Goal: Transaction & Acquisition: Purchase product/service

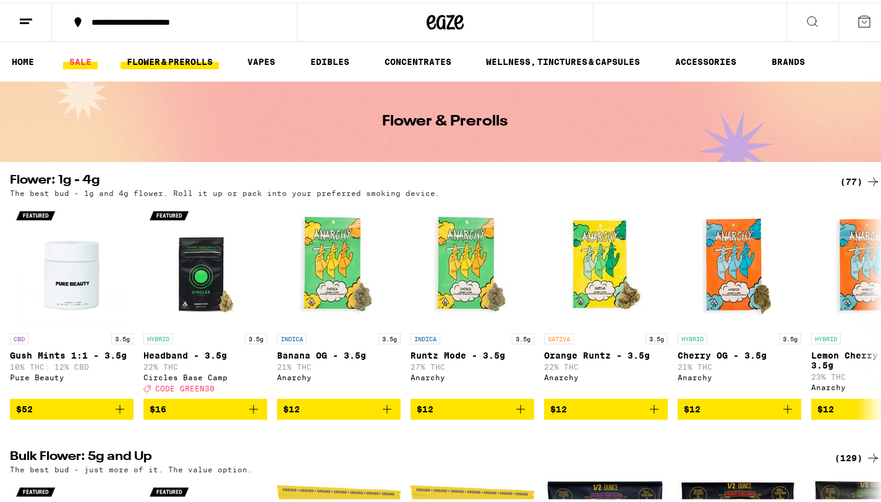
click at [79, 57] on link "SALE" at bounding box center [80, 59] width 35 height 15
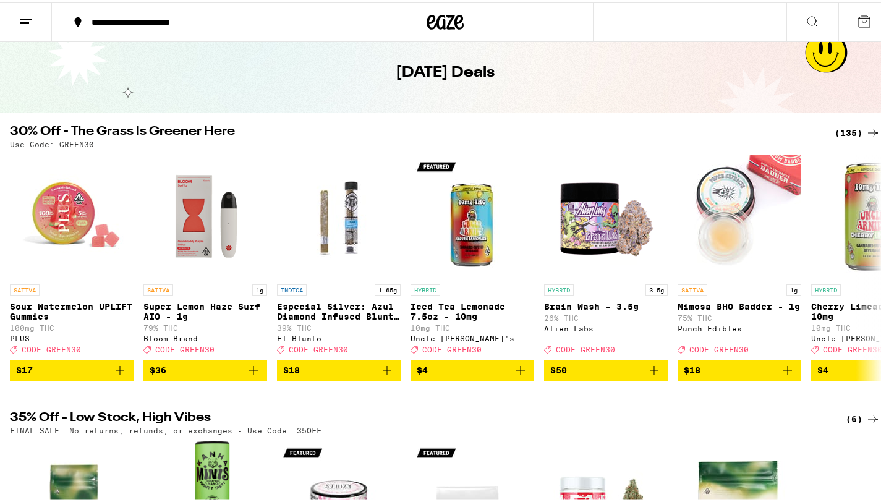
scroll to position [52, 0]
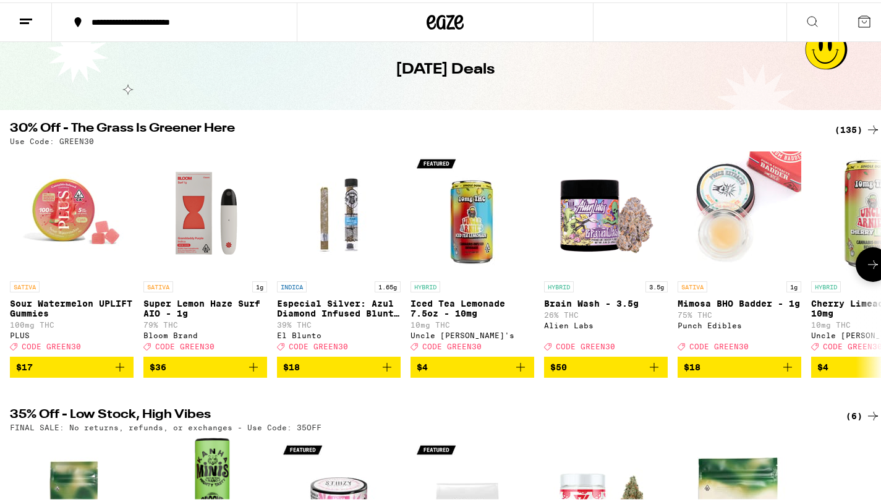
click at [865, 270] on icon at bounding box center [872, 262] width 15 height 15
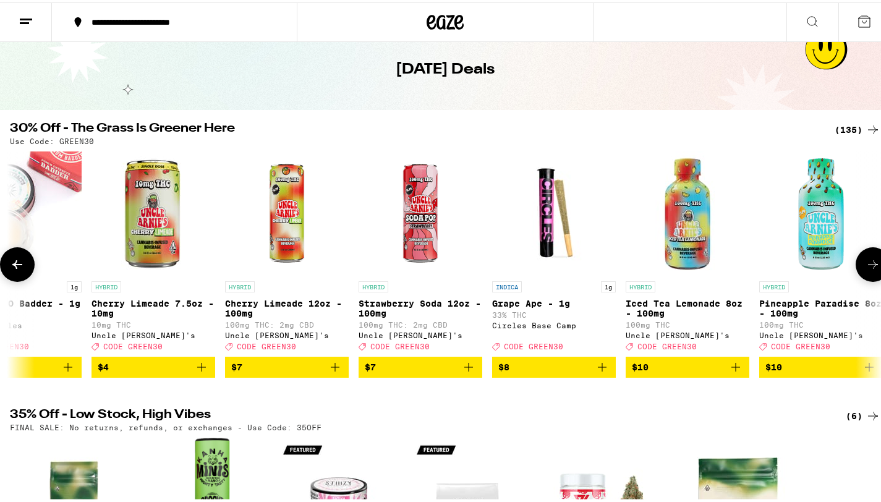
scroll to position [0, 726]
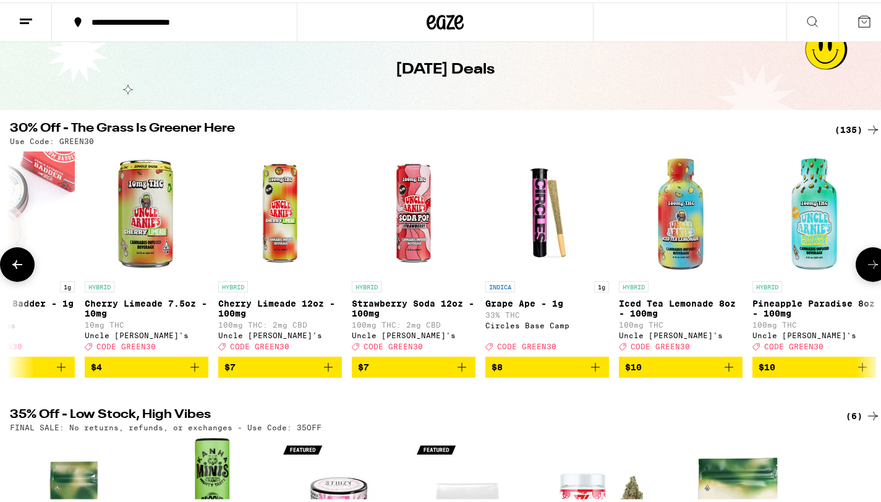
click at [865, 270] on icon at bounding box center [872, 262] width 15 height 15
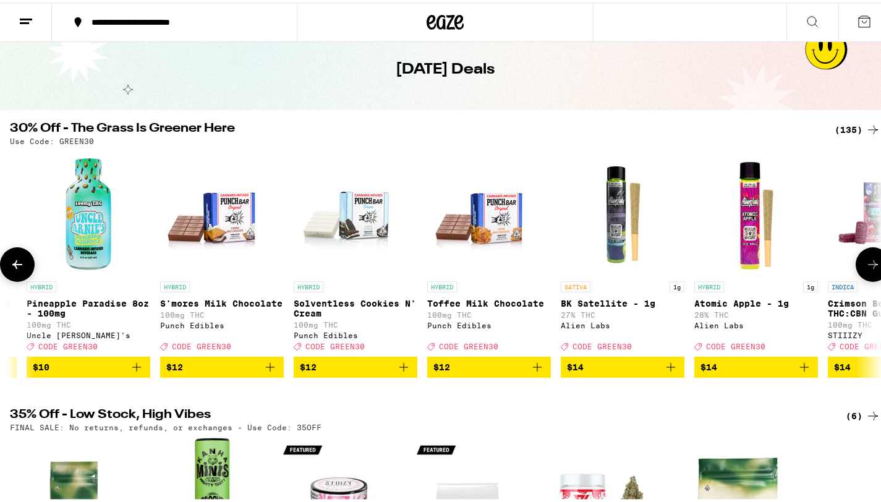
scroll to position [0, 1453]
click at [865, 270] on icon at bounding box center [872, 262] width 15 height 15
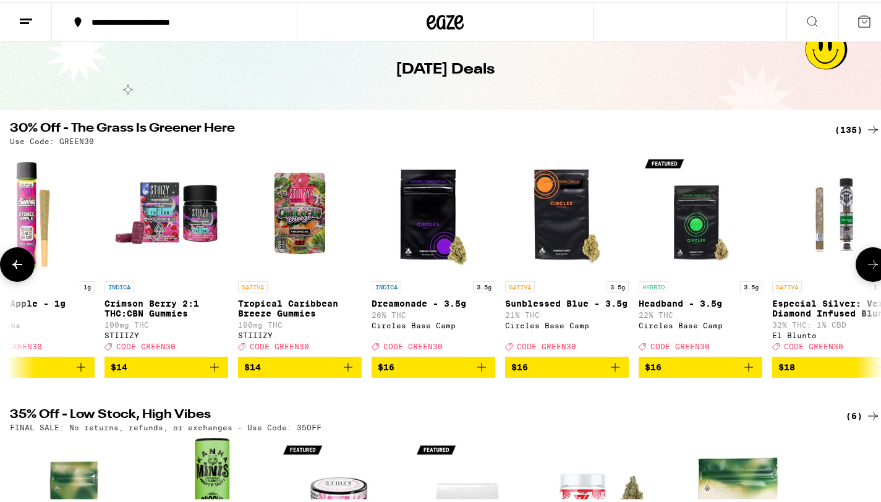
scroll to position [0, 2179]
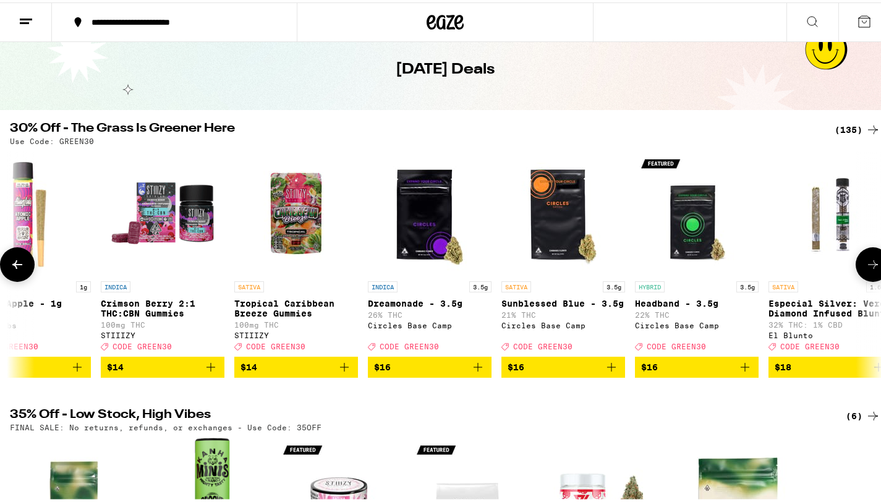
click at [865, 270] on icon at bounding box center [872, 262] width 15 height 15
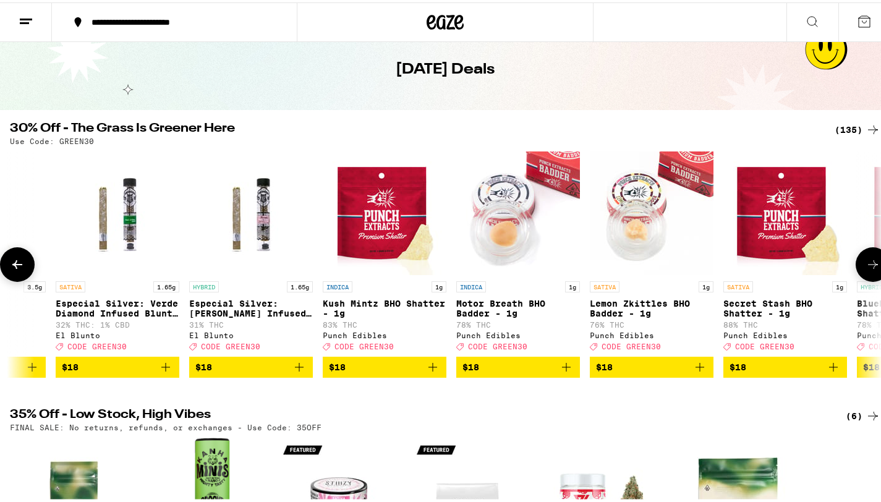
scroll to position [0, 2905]
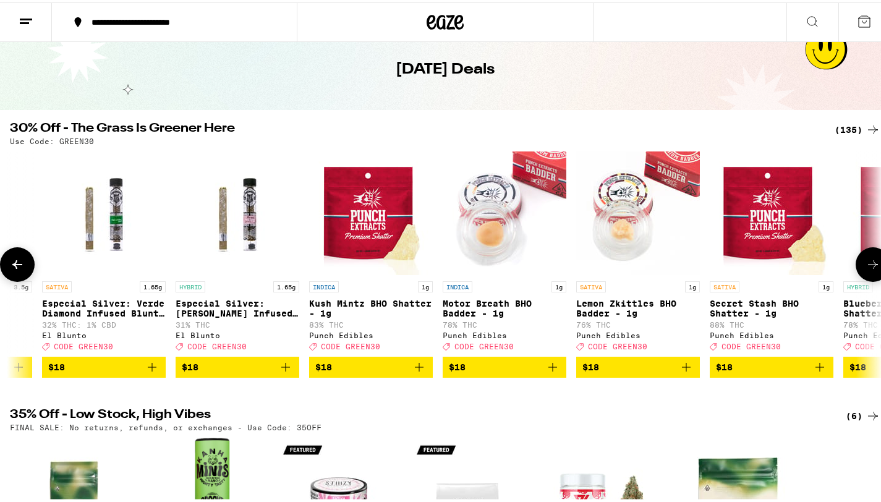
click at [865, 270] on icon at bounding box center [872, 262] width 15 height 15
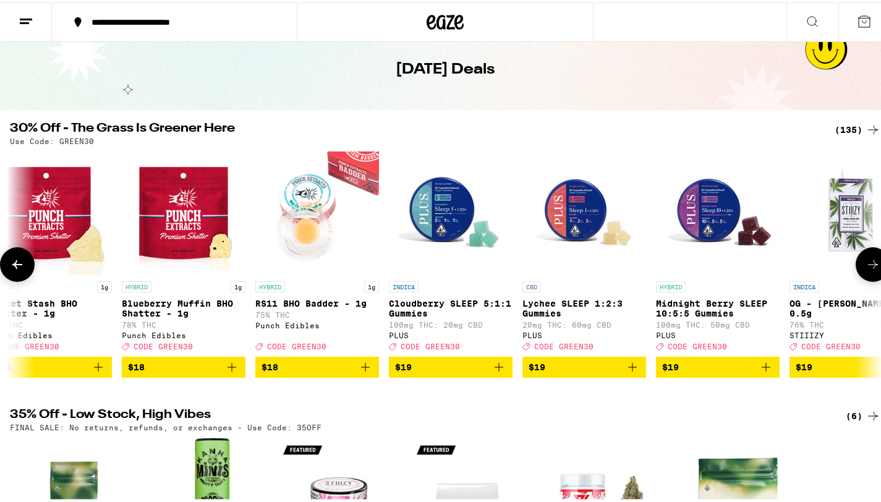
scroll to position [0, 3632]
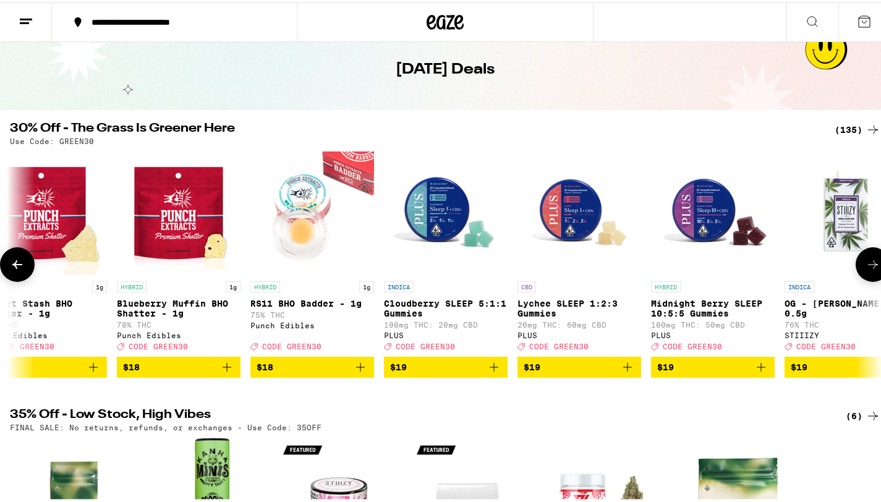
click at [865, 270] on icon at bounding box center [872, 262] width 15 height 15
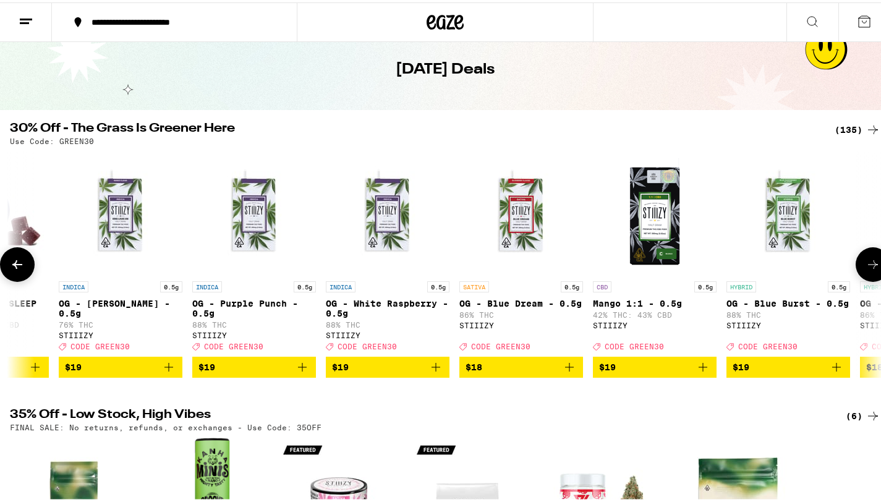
scroll to position [0, 4358]
click at [865, 270] on icon at bounding box center [872, 262] width 15 height 15
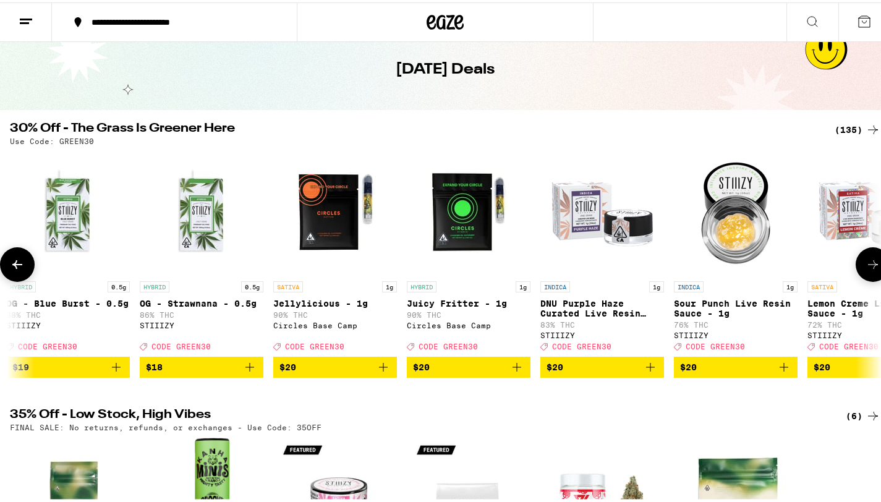
scroll to position [0, 5084]
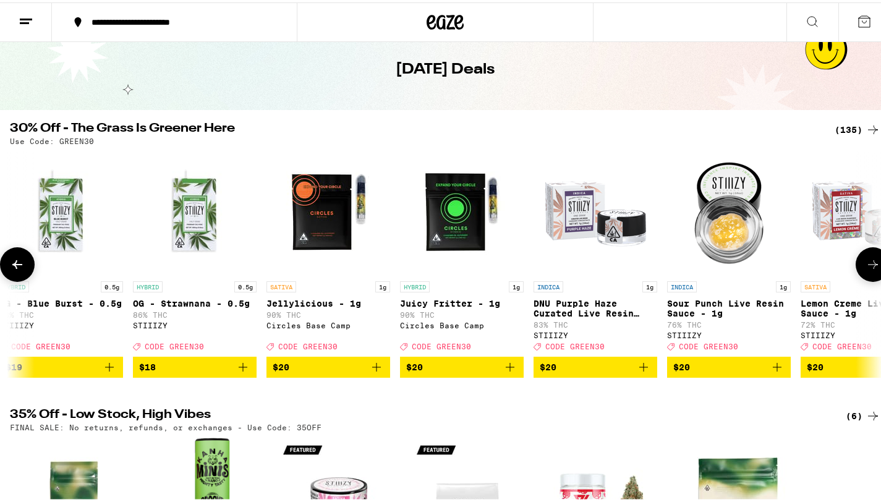
click at [865, 270] on icon at bounding box center [872, 262] width 15 height 15
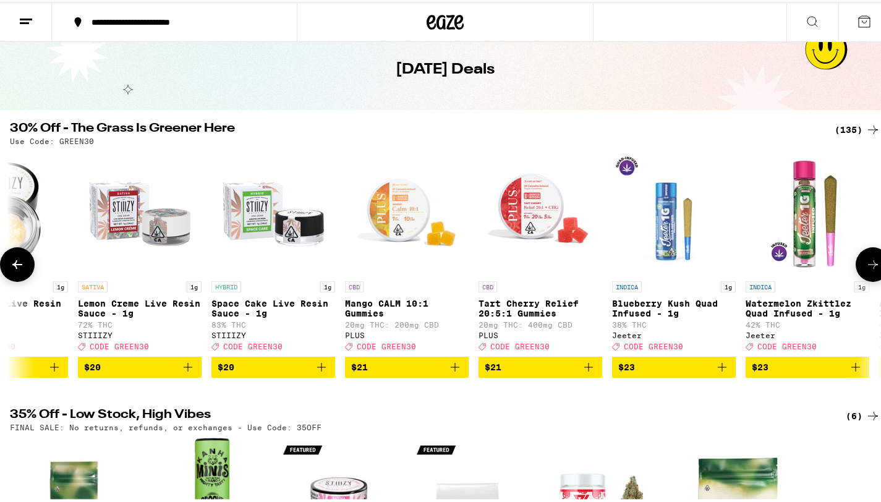
scroll to position [0, 5811]
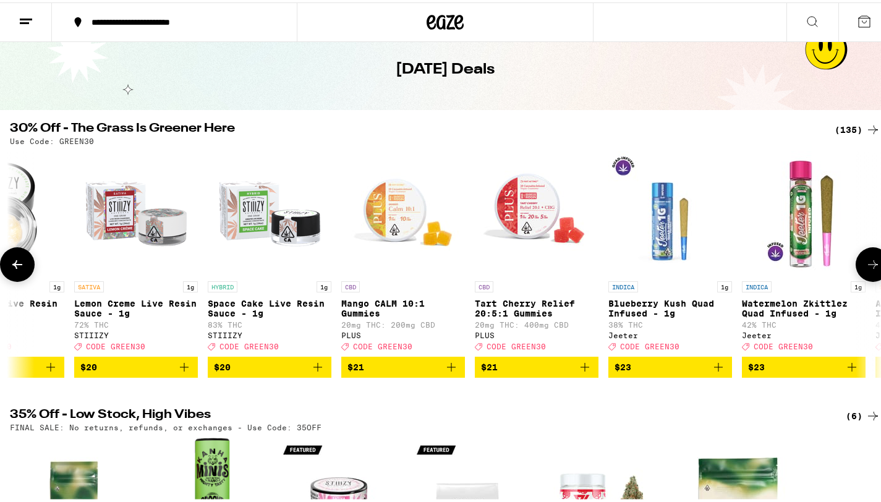
click at [865, 270] on icon at bounding box center [872, 262] width 15 height 15
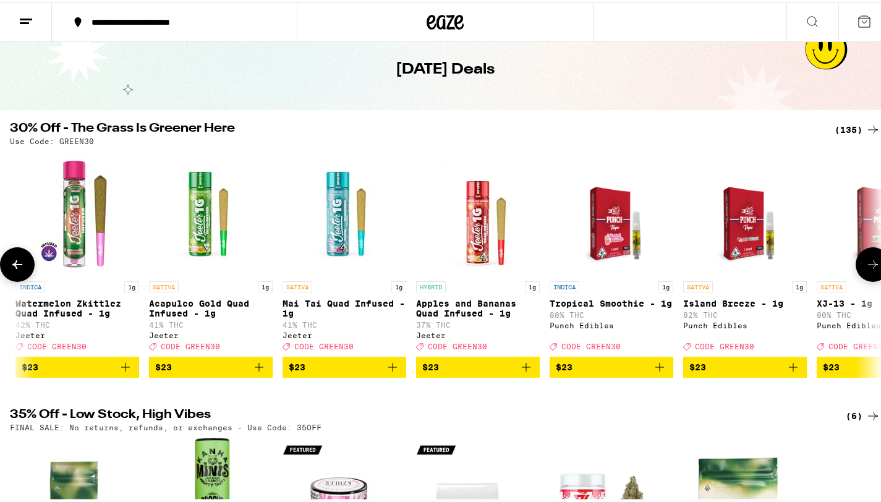
click at [865, 270] on icon at bounding box center [872, 262] width 15 height 15
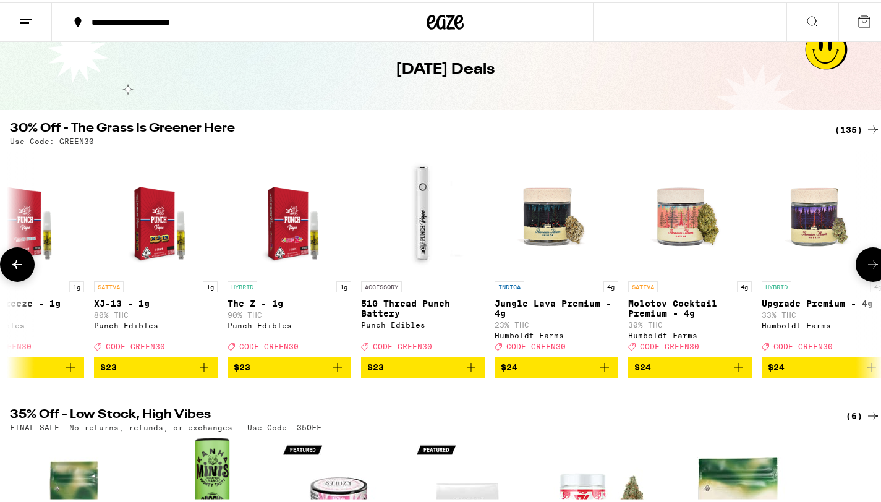
scroll to position [0, 7263]
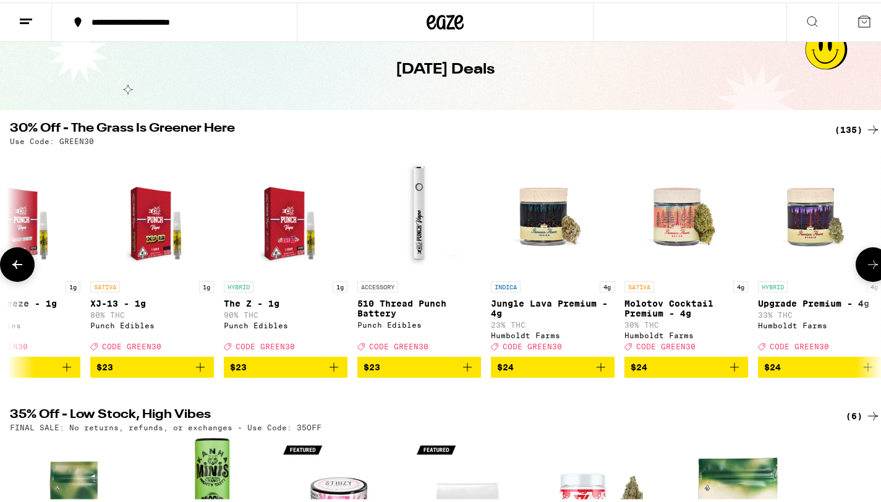
click at [865, 270] on icon at bounding box center [872, 262] width 15 height 15
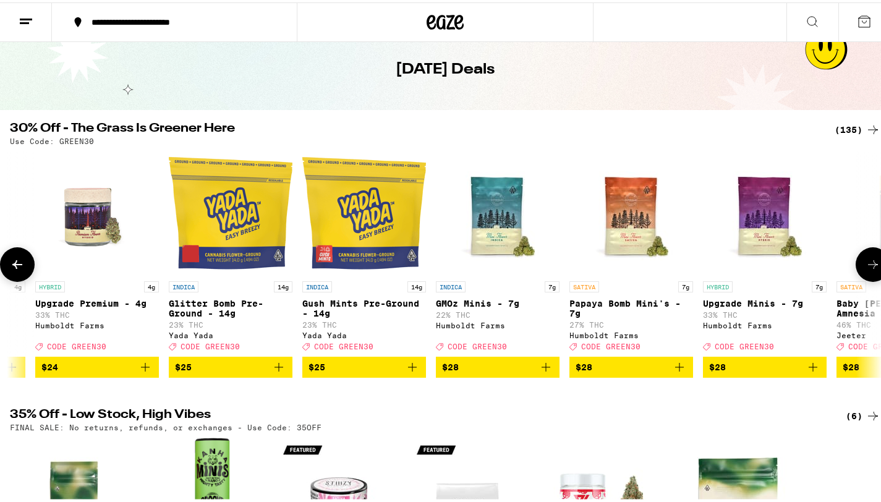
scroll to position [0, 7990]
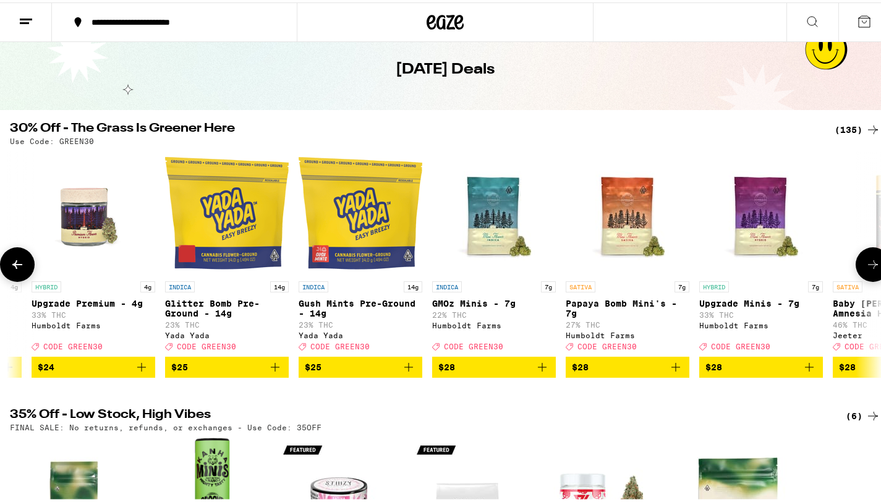
click at [866, 266] on icon at bounding box center [872, 262] width 15 height 15
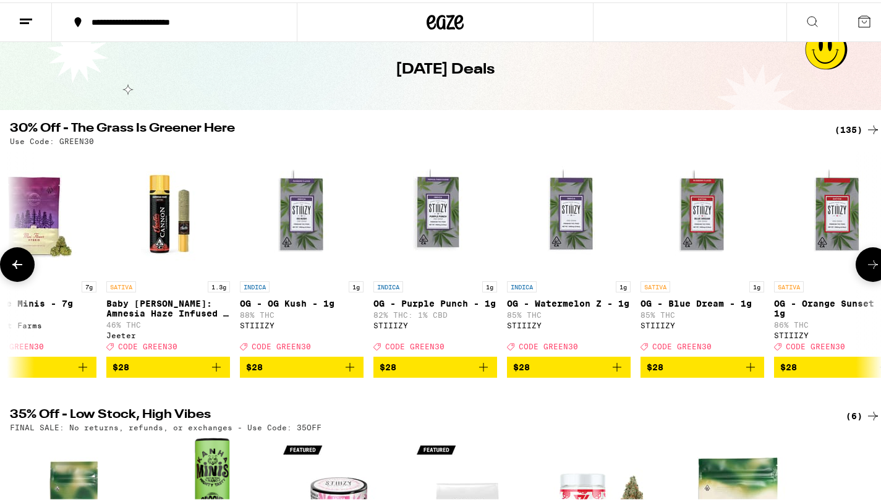
click at [866, 266] on icon at bounding box center [872, 262] width 15 height 15
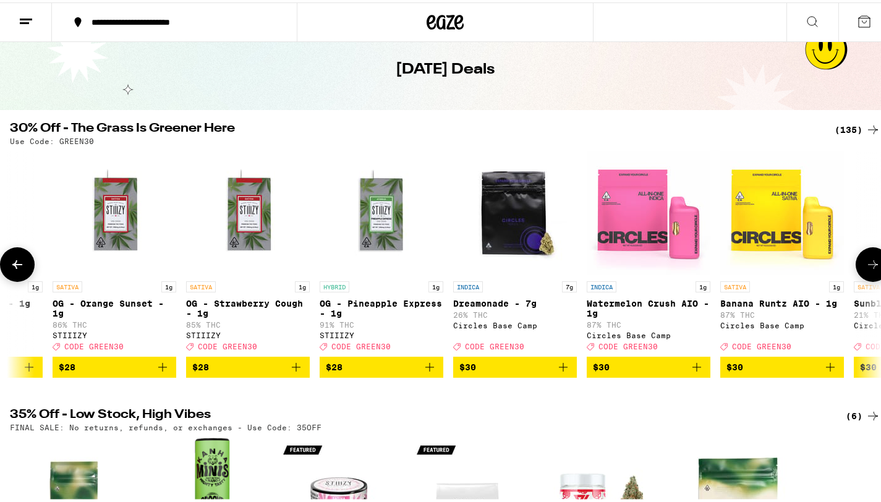
scroll to position [0, 9443]
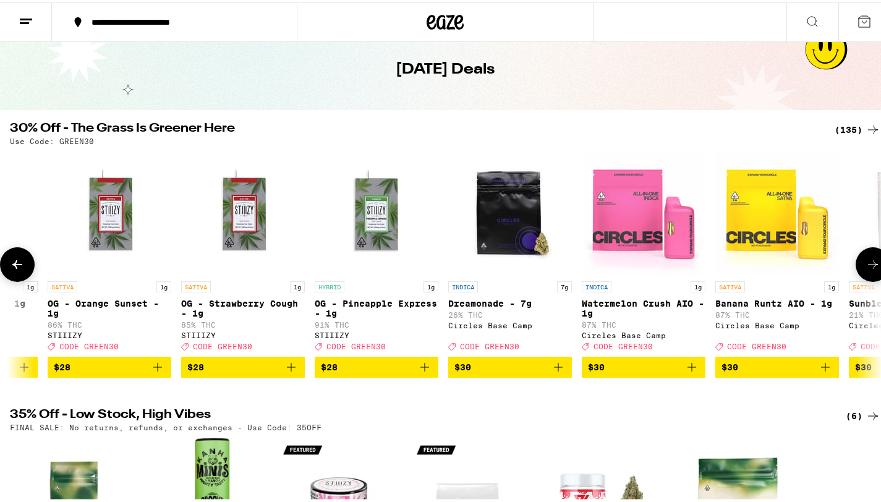
click at [866, 266] on icon at bounding box center [872, 262] width 15 height 15
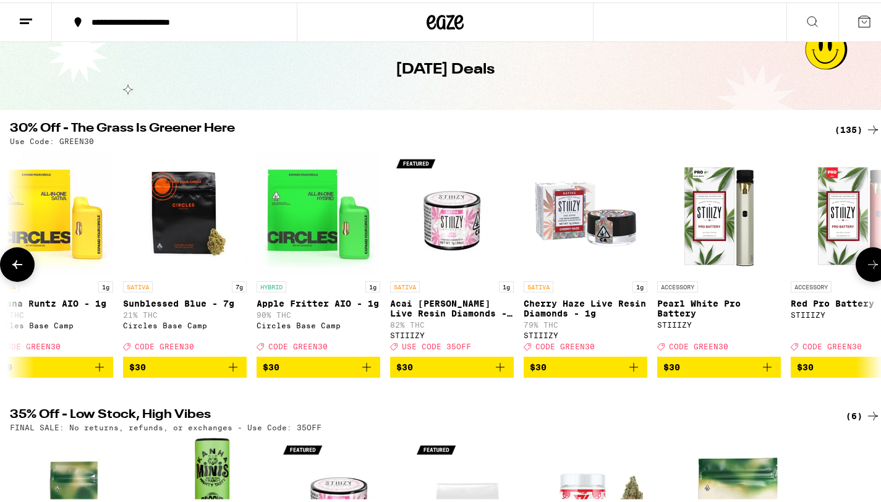
scroll to position [0, 10169]
click at [866, 266] on icon at bounding box center [872, 262] width 15 height 15
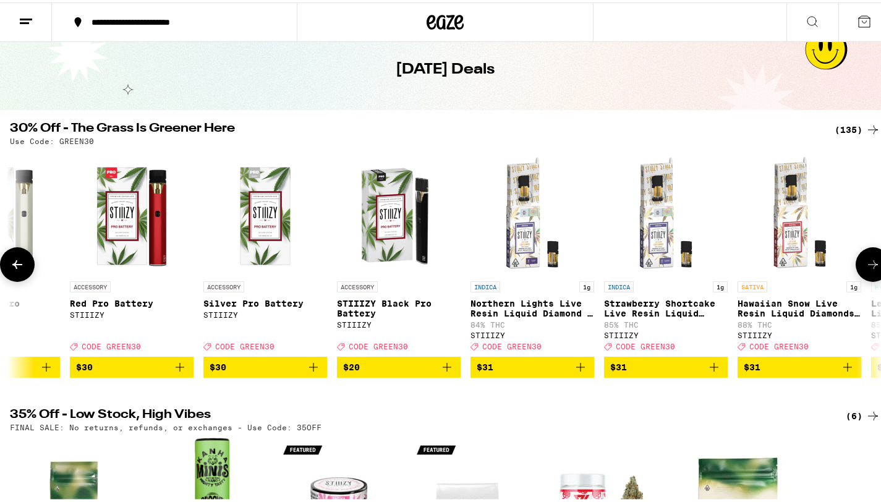
scroll to position [0, 10895]
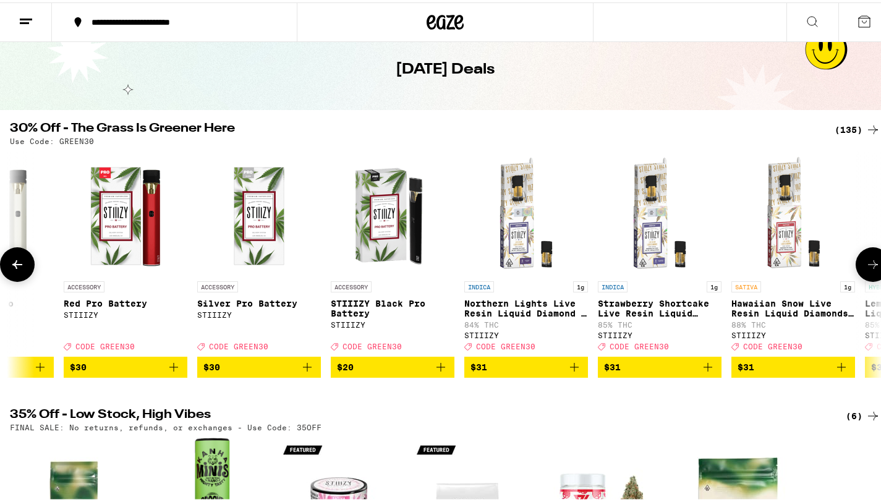
click at [866, 266] on icon at bounding box center [872, 262] width 15 height 15
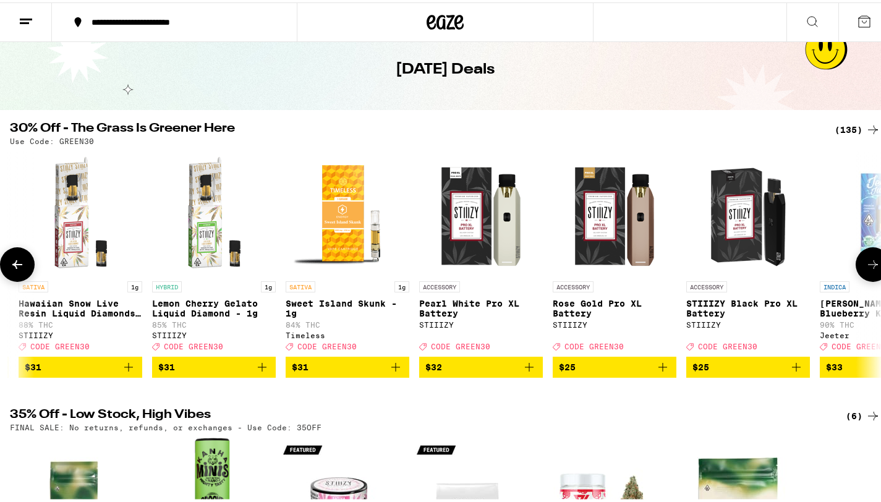
scroll to position [0, 11622]
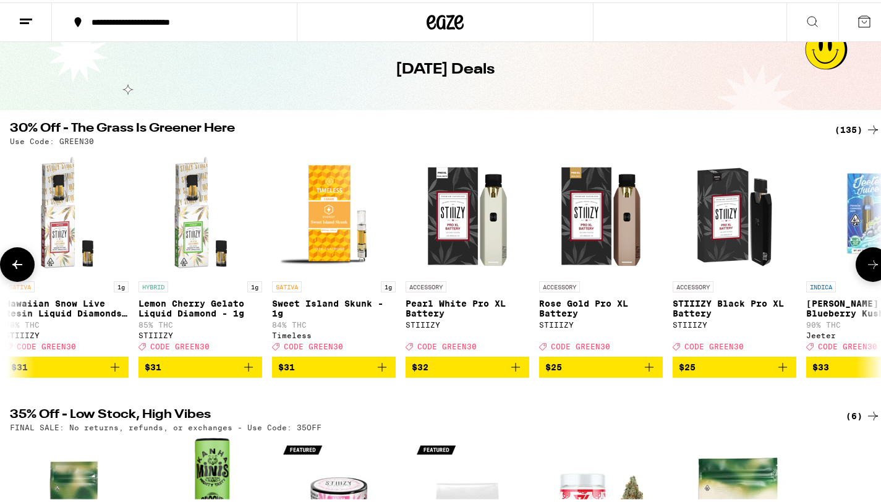
click at [866, 266] on icon at bounding box center [872, 262] width 15 height 15
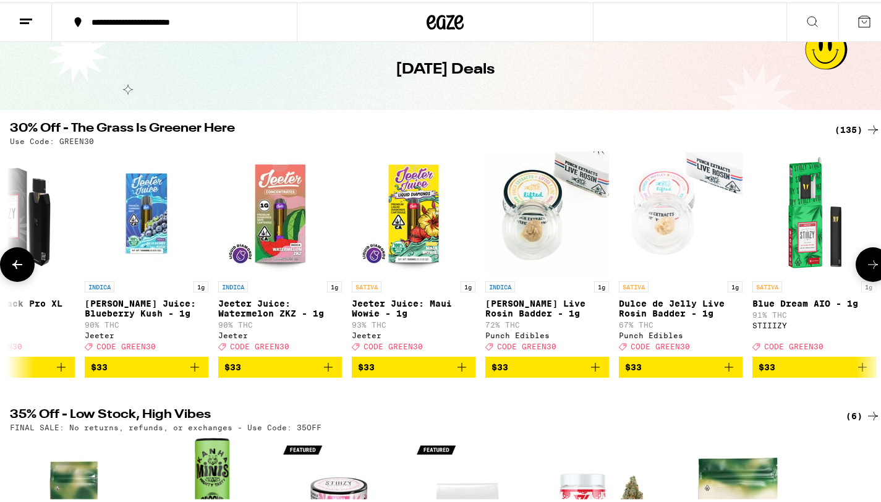
scroll to position [0, 12348]
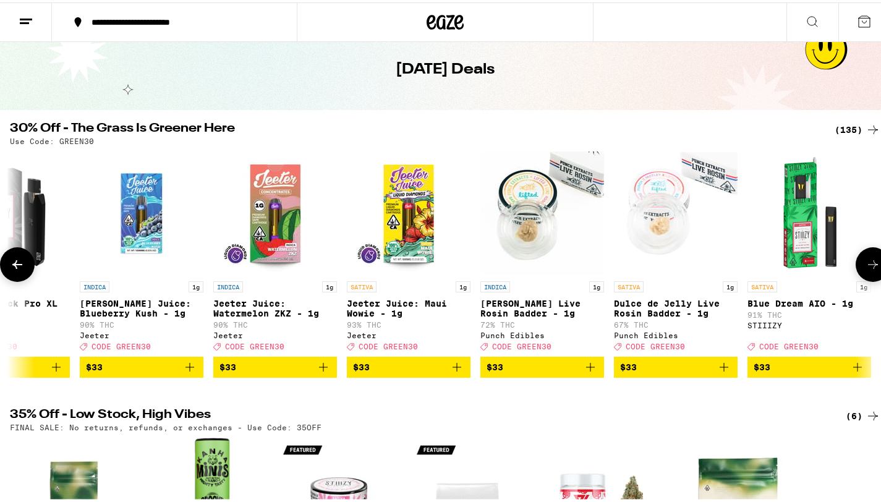
click at [866, 266] on icon at bounding box center [872, 262] width 15 height 15
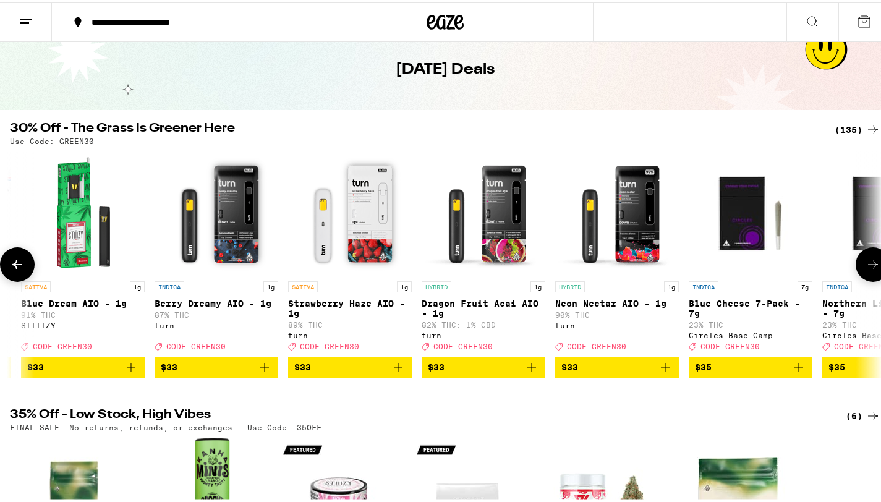
click at [866, 266] on icon at bounding box center [872, 262] width 15 height 15
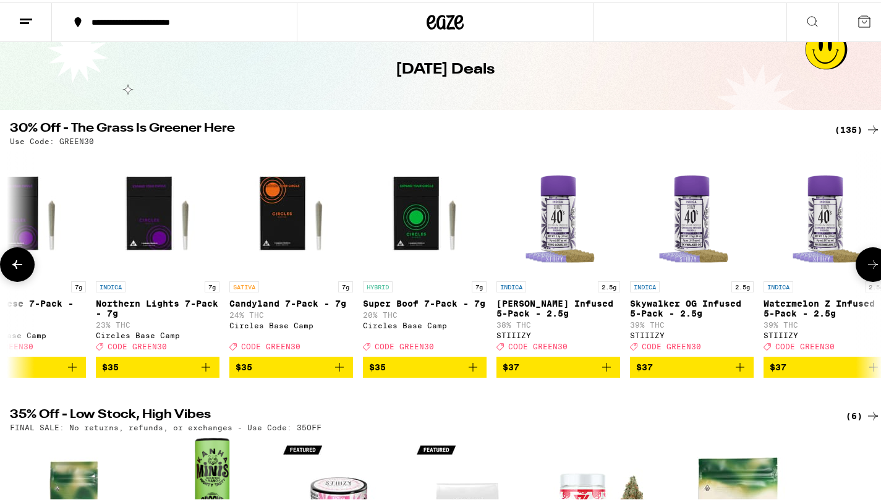
click at [866, 266] on icon at bounding box center [872, 262] width 15 height 15
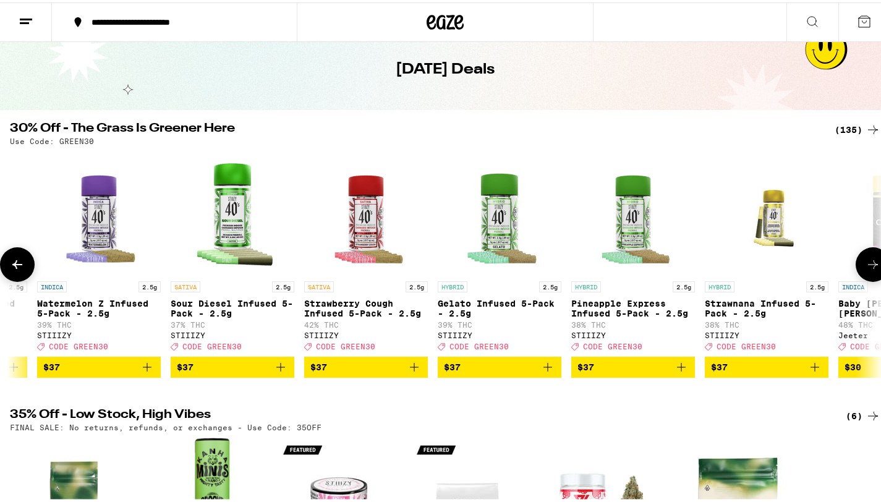
click at [866, 266] on icon at bounding box center [872, 262] width 15 height 15
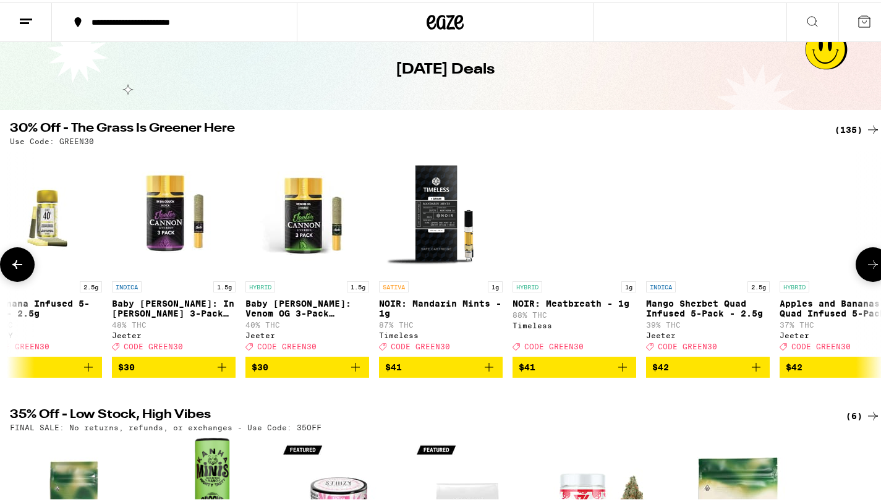
click at [866, 266] on icon at bounding box center [872, 262] width 15 height 15
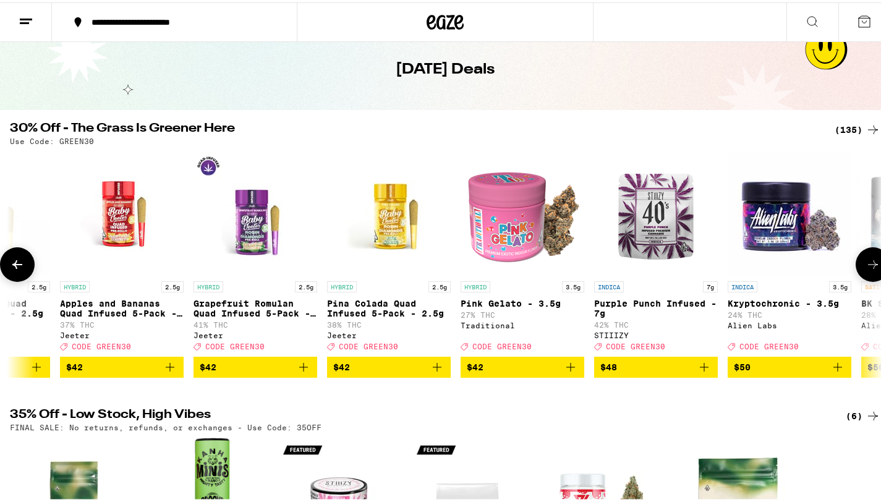
scroll to position [0, 15980]
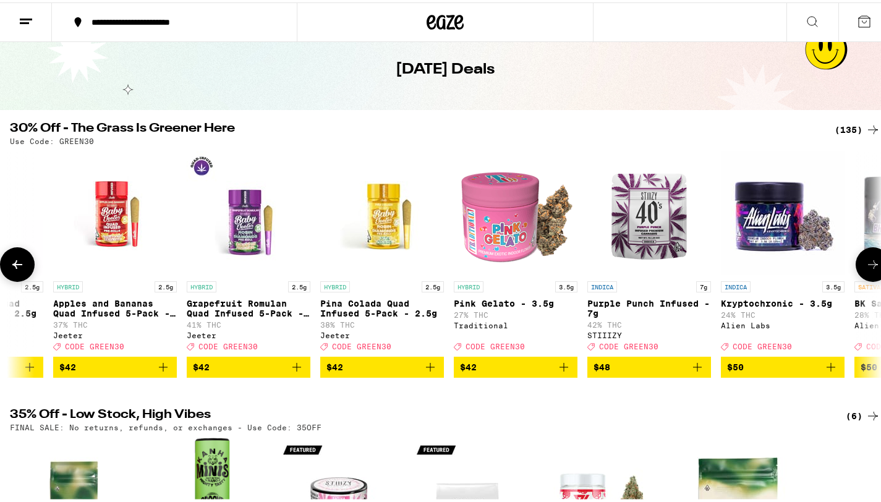
click at [866, 266] on icon at bounding box center [872, 262] width 15 height 15
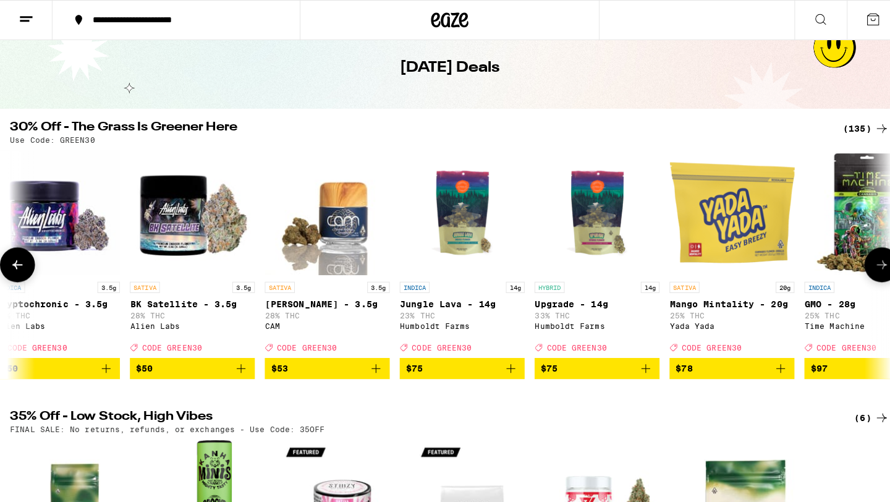
scroll to position [0, 16706]
